Goal: Task Accomplishment & Management: Use online tool/utility

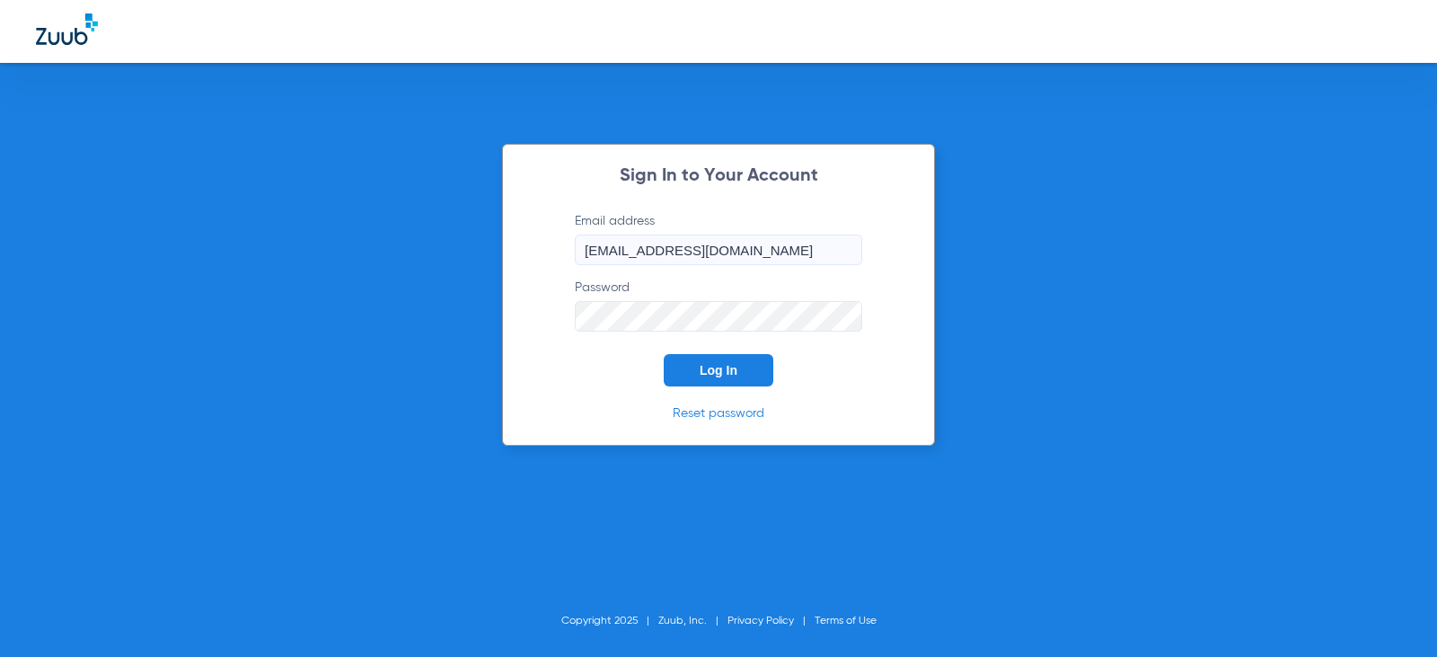
click at [719, 372] on span "Log In" at bounding box center [719, 370] width 38 height 14
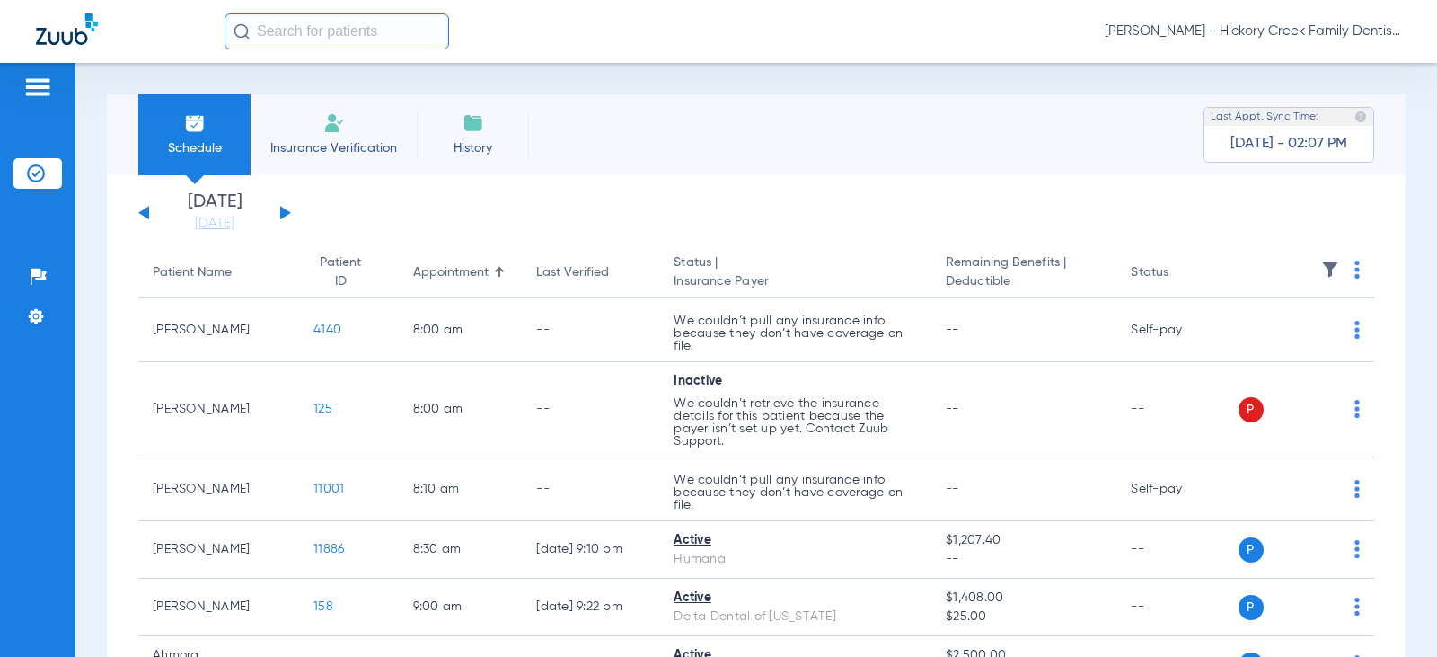
click at [341, 131] on img at bounding box center [334, 123] width 22 height 22
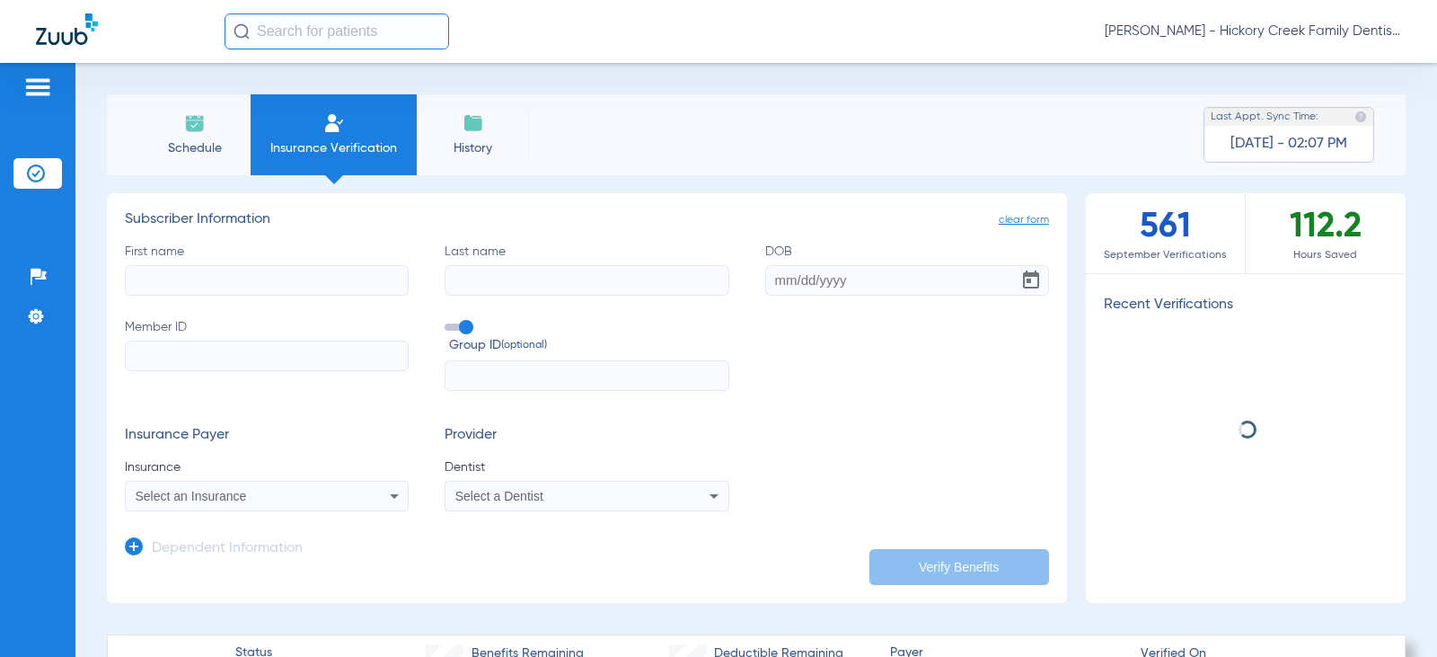
click at [204, 149] on span "Schedule" at bounding box center [194, 148] width 85 height 18
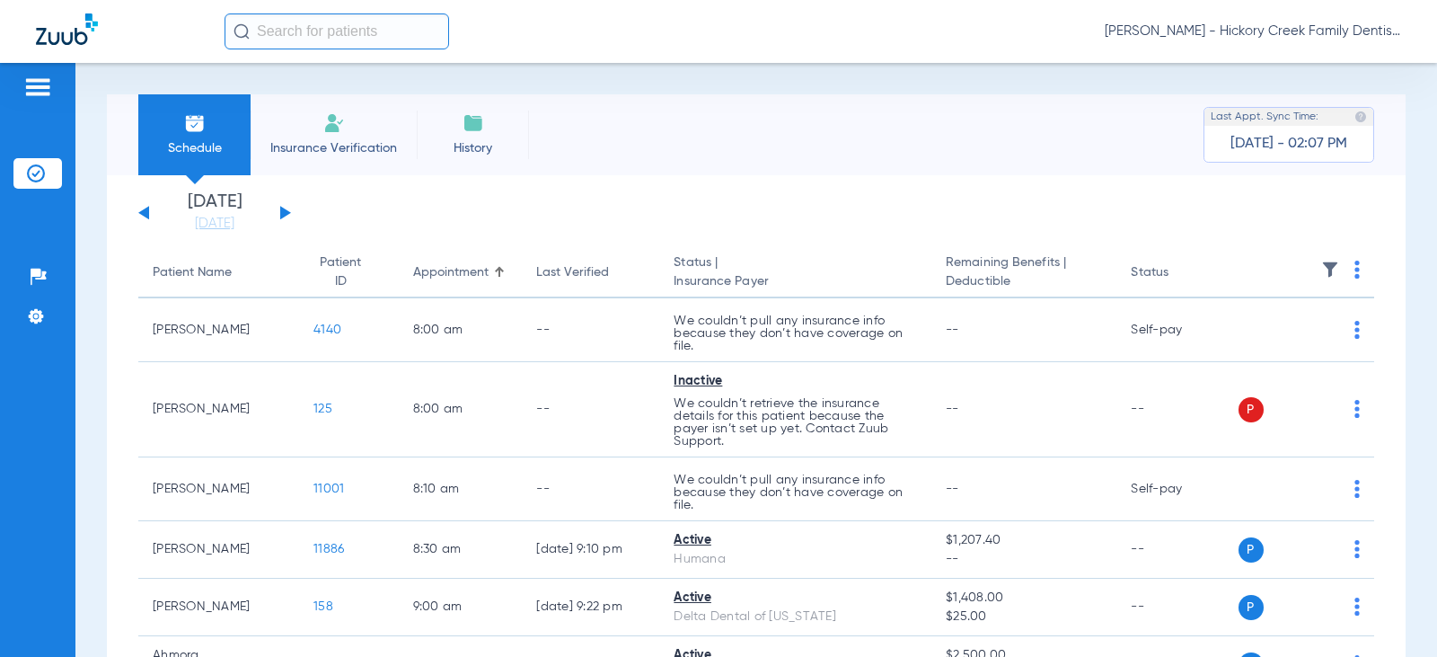
click at [282, 214] on button at bounding box center [285, 212] width 11 height 13
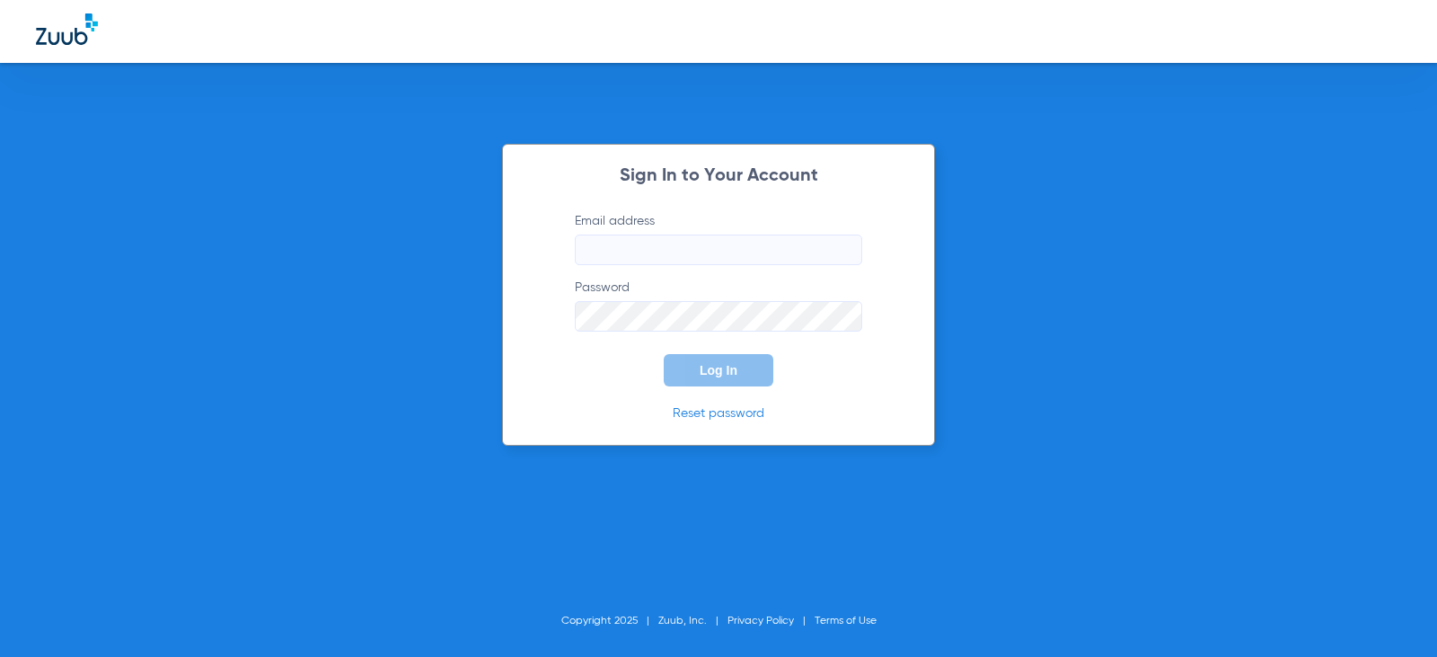
type input "[EMAIL_ADDRESS][DOMAIN_NAME]"
click at [756, 369] on button "Log In" at bounding box center [719, 370] width 110 height 32
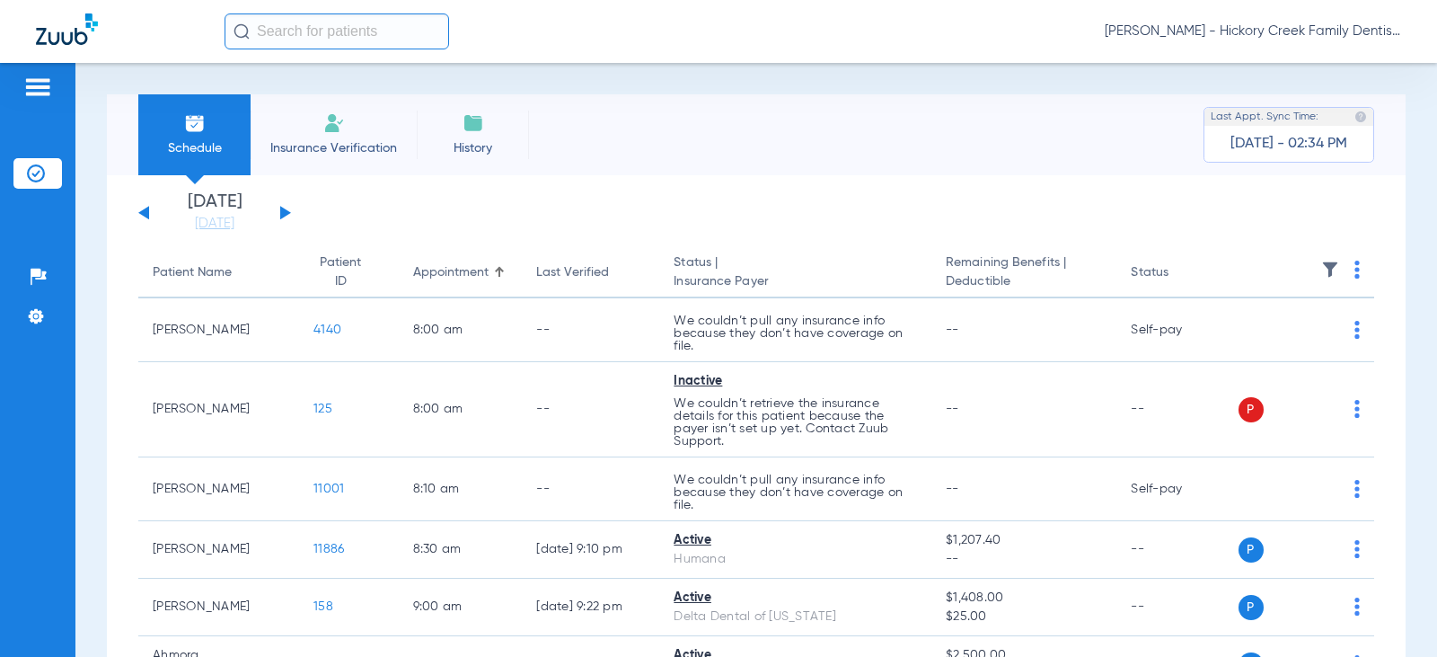
click at [387, 148] on span "Insurance Verification" at bounding box center [333, 148] width 139 height 18
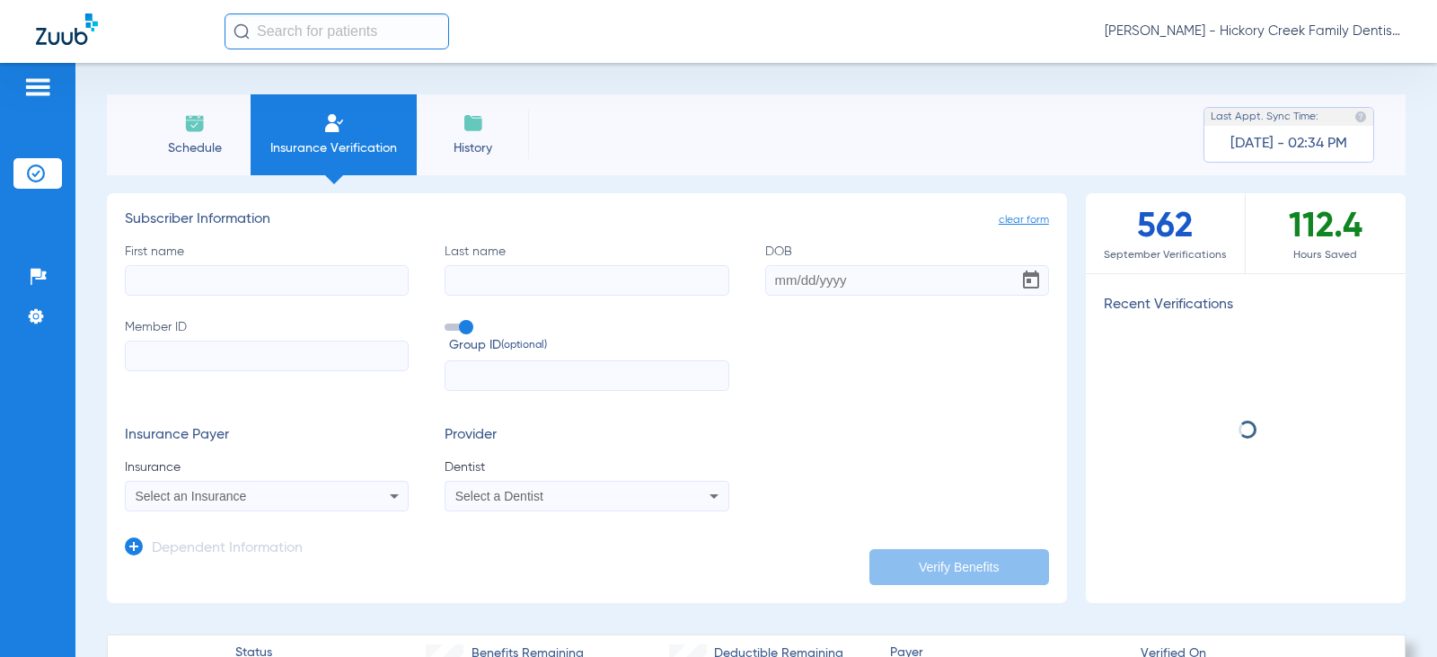
click at [192, 126] on img at bounding box center [195, 123] width 22 height 22
